Goal: Transaction & Acquisition: Book appointment/travel/reservation

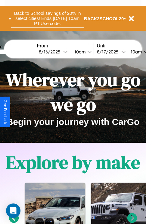
click at [47, 18] on button "Back to School savings of 20% in select cities! Ends [DATE] 10am PT. Use code:" at bounding box center [47, 18] width 73 height 19
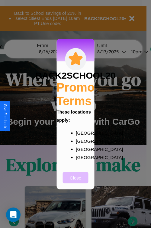
click at [75, 182] on button "Close" at bounding box center [76, 177] width 26 height 11
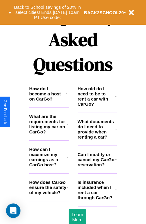
scroll to position [730, 0]
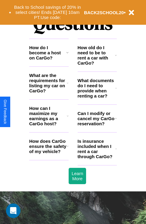
click at [97, 98] on h3 "What documents do I need to provide when renting a car?" at bounding box center [97, 88] width 38 height 20
click at [49, 154] on h3 "How does CarGo ensure the safety of my vehicle?" at bounding box center [48, 145] width 38 height 15
click at [116, 121] on icon at bounding box center [116, 118] width 2 height 5
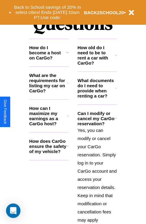
click at [97, 98] on h3 "What documents do I need to provide when renting a car?" at bounding box center [97, 88] width 38 height 20
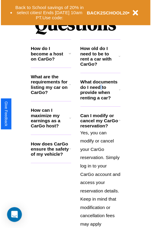
scroll to position [789, 0]
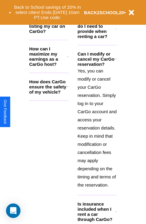
click at [116, 214] on icon at bounding box center [116, 211] width 2 height 5
click at [97, 216] on h3 "Is insurance included when I rent a car through CarGo?" at bounding box center [97, 211] width 38 height 20
click at [49, 8] on button "Back to School savings of 20% in select cities! Ends 9/1 at 10am PT. Use code:" at bounding box center [47, 12] width 73 height 19
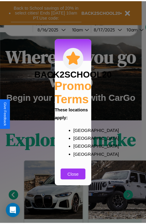
scroll to position [0, 0]
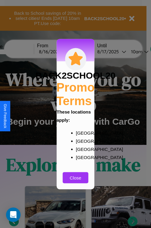
click at [20, 52] on div at bounding box center [75, 114] width 151 height 228
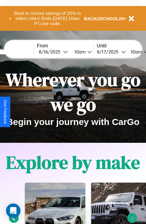
type input "*****"
click at [60, 52] on div "8 / 16 / 2025" at bounding box center [51, 52] width 24 height 6
select select "*"
select select "****"
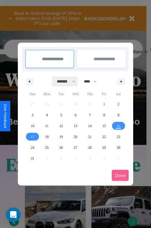
click at [63, 81] on select "******* ******** ***** ***** *** **** **** ****** ********* ******* ******** **…" at bounding box center [65, 82] width 26 height 10
select select "**"
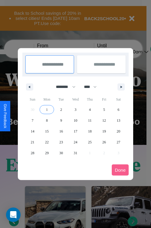
click at [47, 109] on span "1" at bounding box center [47, 109] width 2 height 11
type input "**********"
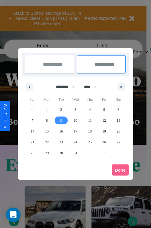
click at [61, 120] on span "9" at bounding box center [61, 120] width 2 height 11
type input "**********"
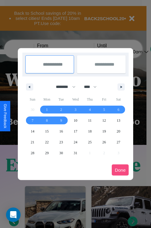
click at [120, 170] on button "Done" at bounding box center [119, 170] width 17 height 11
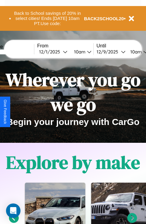
click at [86, 52] on div "10am" at bounding box center [79, 52] width 16 height 6
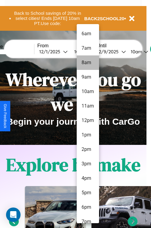
click at [87, 63] on li "8am" at bounding box center [88, 62] width 22 height 14
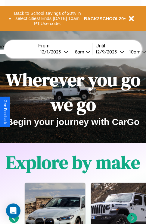
click at [142, 52] on div "10am" at bounding box center [134, 52] width 16 height 6
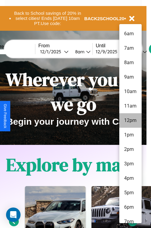
click at [130, 121] on li "12pm" at bounding box center [130, 120] width 22 height 14
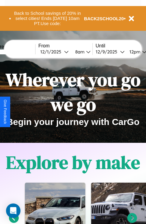
scroll to position [0, 21]
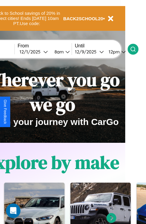
click at [136, 49] on icon at bounding box center [133, 49] width 6 height 6
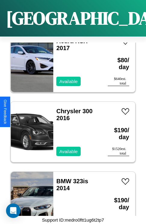
scroll to position [792, 0]
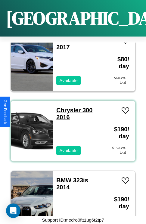
click at [67, 107] on link "Chrysler 300 2016" at bounding box center [74, 114] width 36 height 14
